Goal: Transaction & Acquisition: Purchase product/service

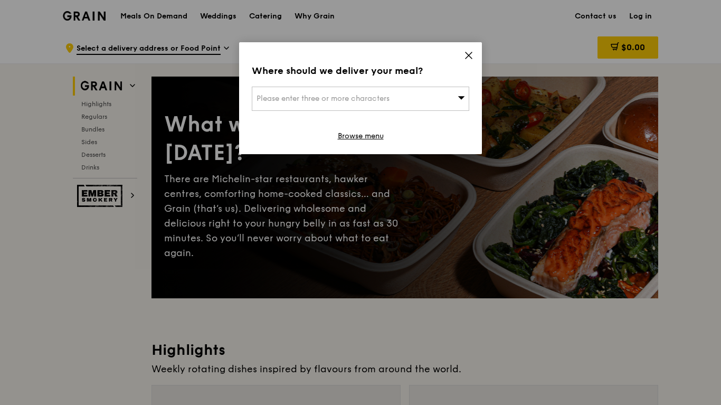
click at [472, 59] on icon at bounding box center [469, 55] width 6 height 6
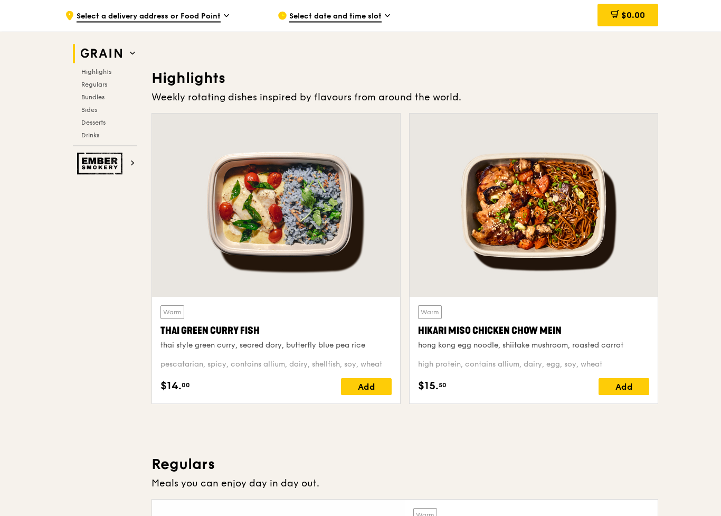
scroll to position [277, 0]
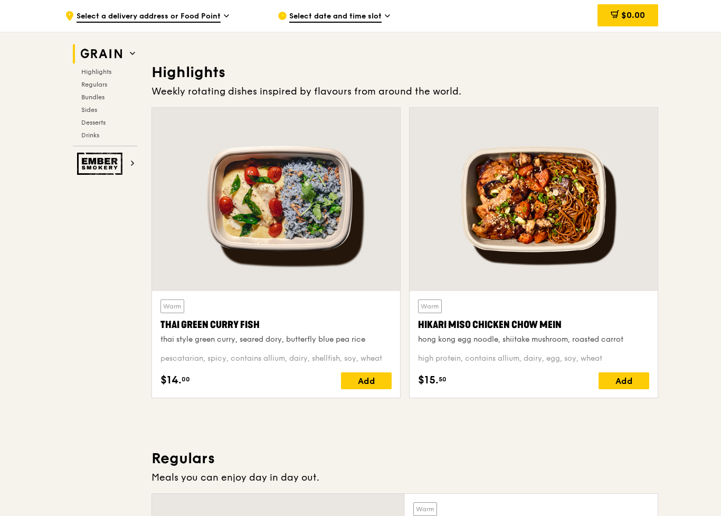
click at [168, 16] on span "Select a delivery address or Food Point" at bounding box center [149, 17] width 144 height 12
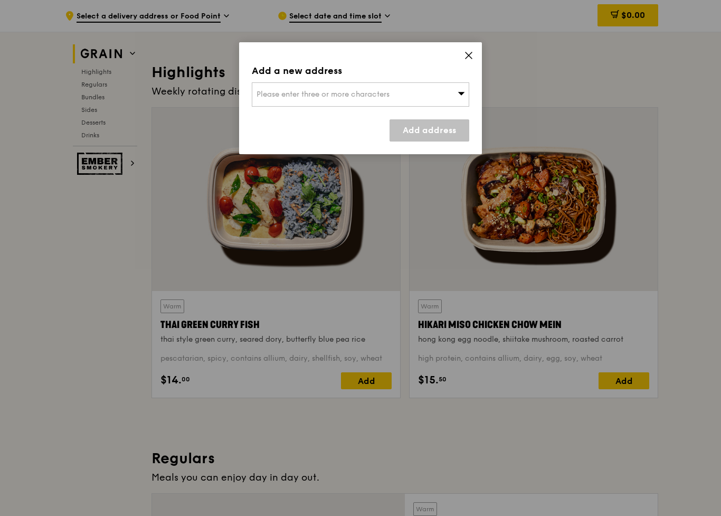
click at [277, 84] on div "Please enter three or more characters" at bounding box center [361, 94] width 218 height 24
type input "160125"
click at [270, 117] on div "[STREET_ADDRESS][PERSON_NAME]" at bounding box center [335, 115] width 156 height 11
click at [412, 133] on link "Add address" at bounding box center [430, 130] width 80 height 22
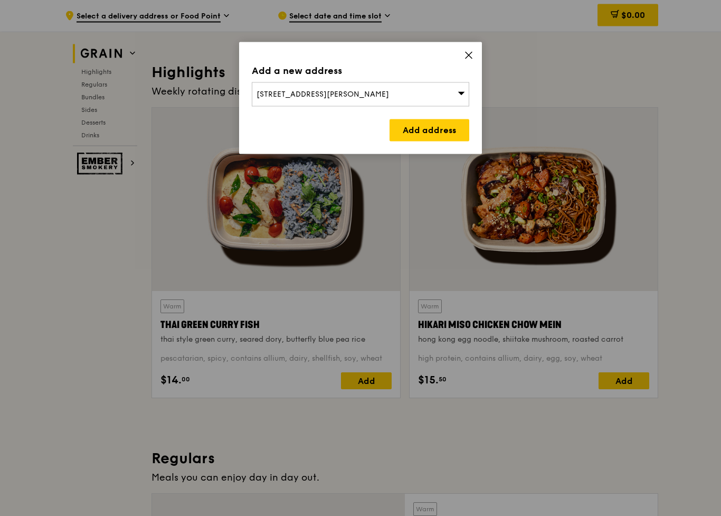
scroll to position [277, 0]
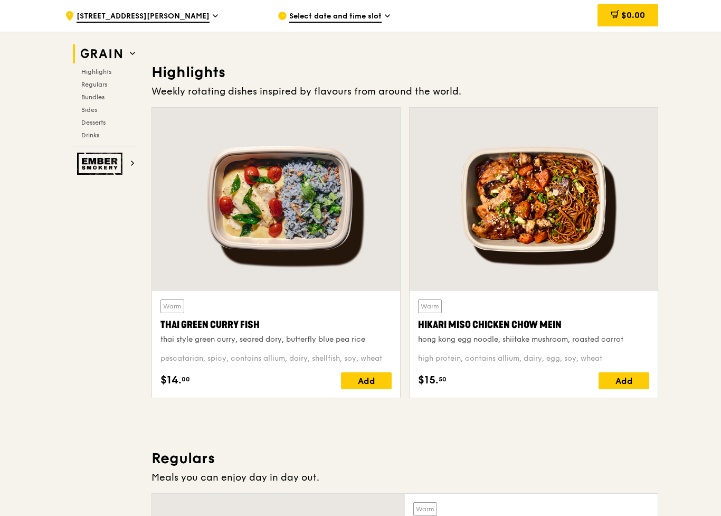
click at [341, 8] on div "Select date and time slot" at bounding box center [376, 16] width 196 height 32
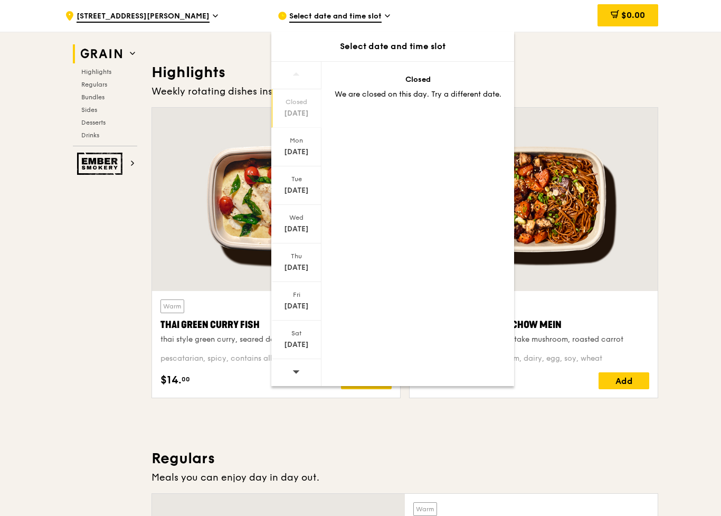
click at [295, 151] on div "[DATE]" at bounding box center [296, 152] width 47 height 11
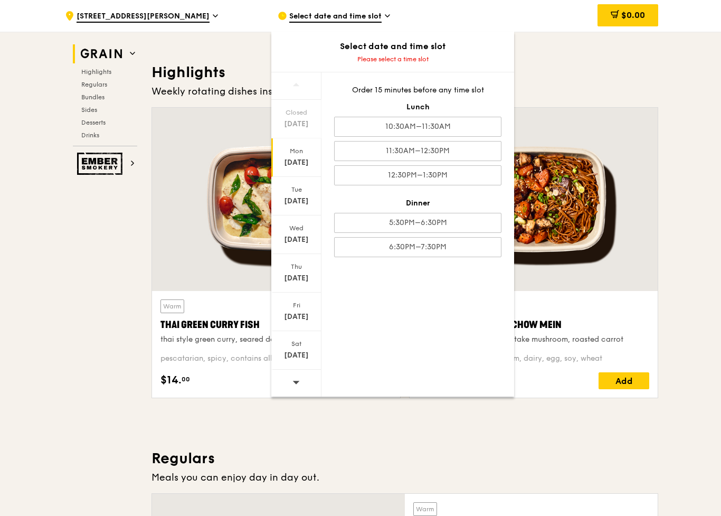
click at [377, 223] on div "5:30PM–6:30PM" at bounding box center [417, 223] width 167 height 20
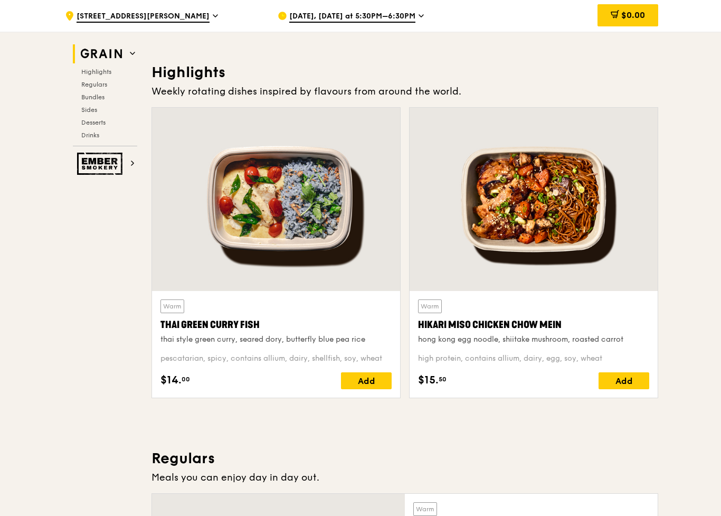
click at [614, 379] on div "Add" at bounding box center [624, 380] width 51 height 17
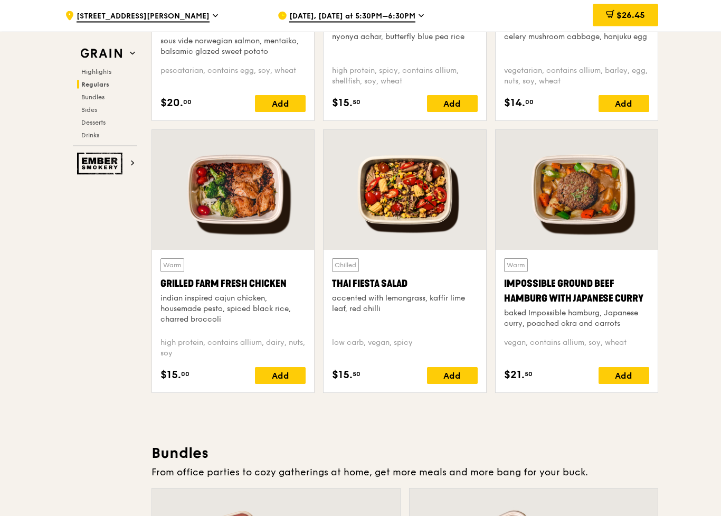
scroll to position [1109, 0]
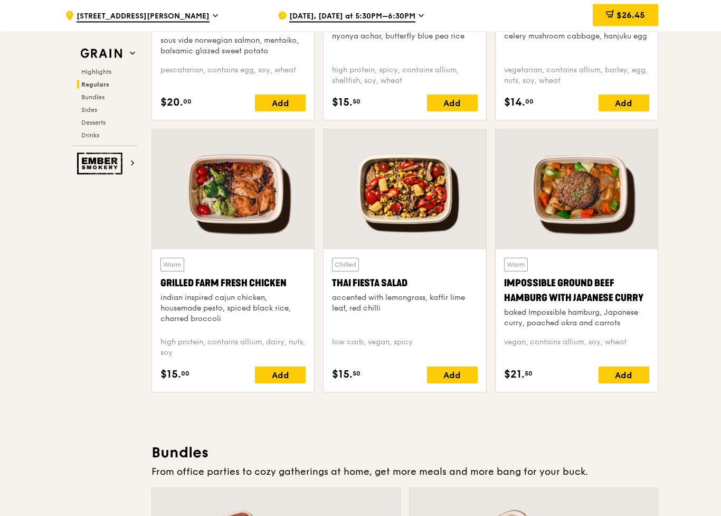
click at [274, 374] on div "Add" at bounding box center [280, 375] width 51 height 17
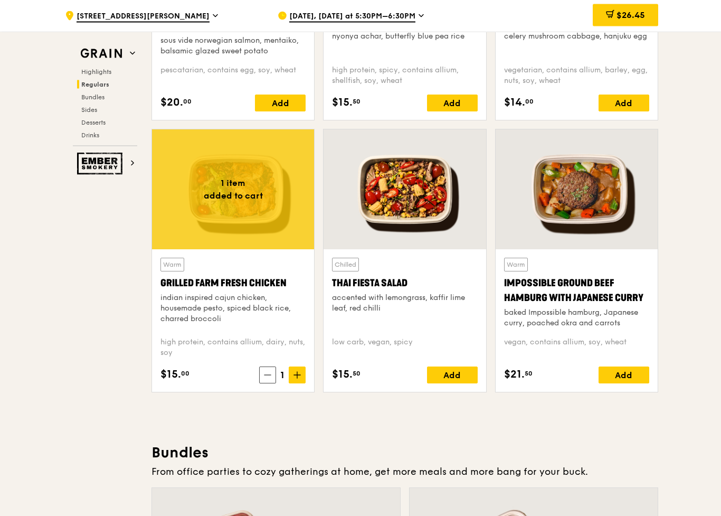
scroll to position [1110, 0]
click at [613, 367] on div "Add" at bounding box center [624, 375] width 51 height 17
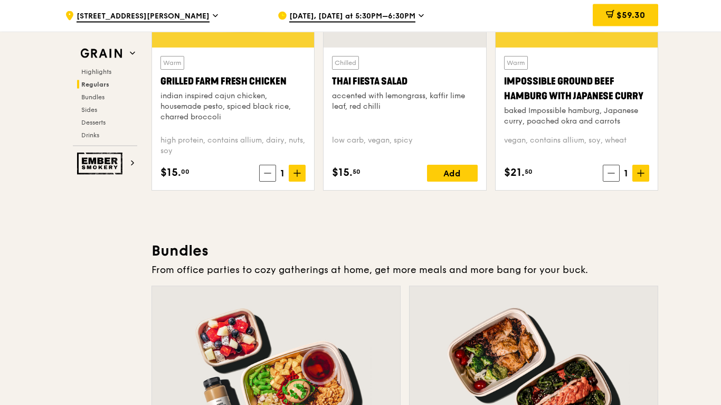
scroll to position [1286, 0]
